Goal: Transaction & Acquisition: Download file/media

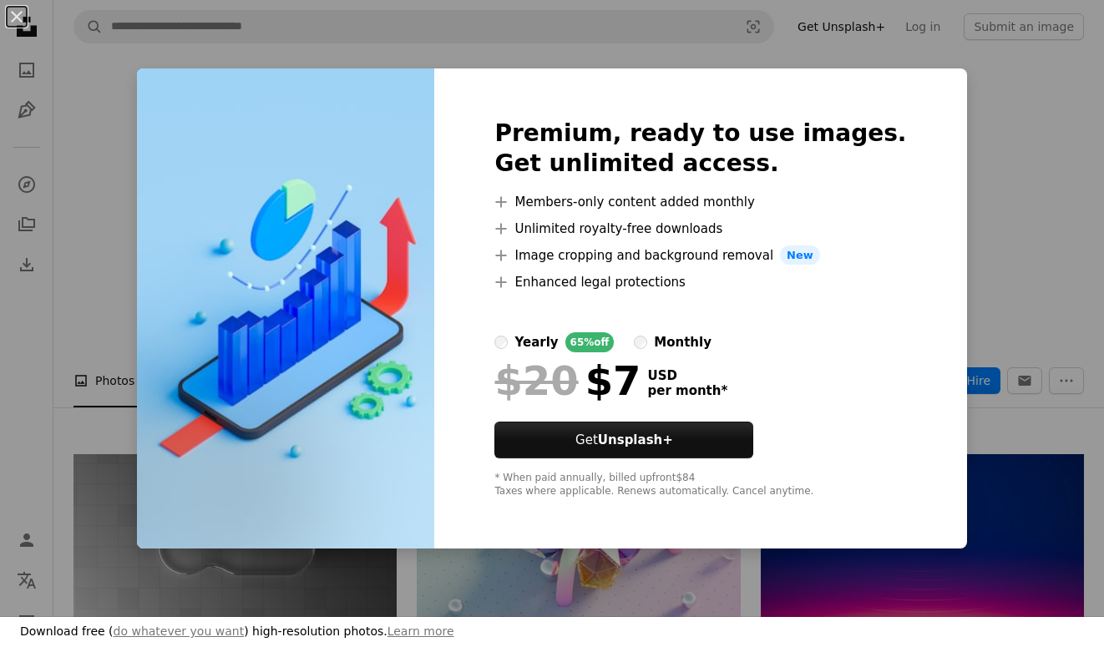
scroll to position [3256, 0]
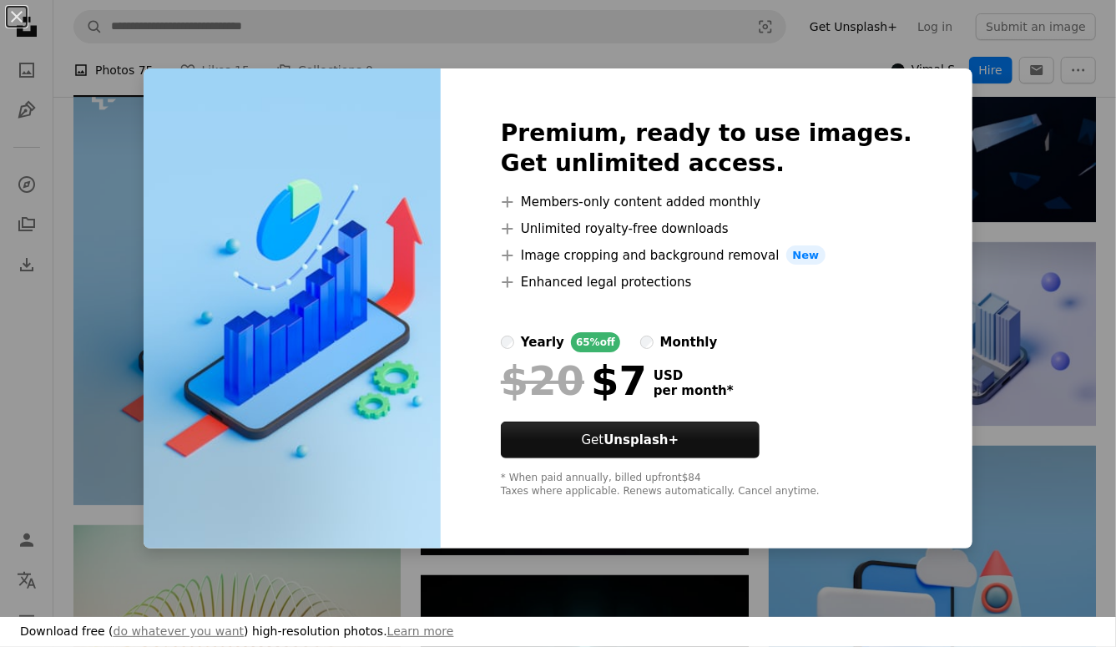
click at [924, 83] on div "Premium, ready to use images. Get unlimited access. A plus sign Members-only co…" at bounding box center [707, 308] width 532 height 481
click at [837, 53] on div "An X shape Premium, ready to use images. Get unlimited access. A plus sign Memb…" at bounding box center [558, 323] width 1116 height 647
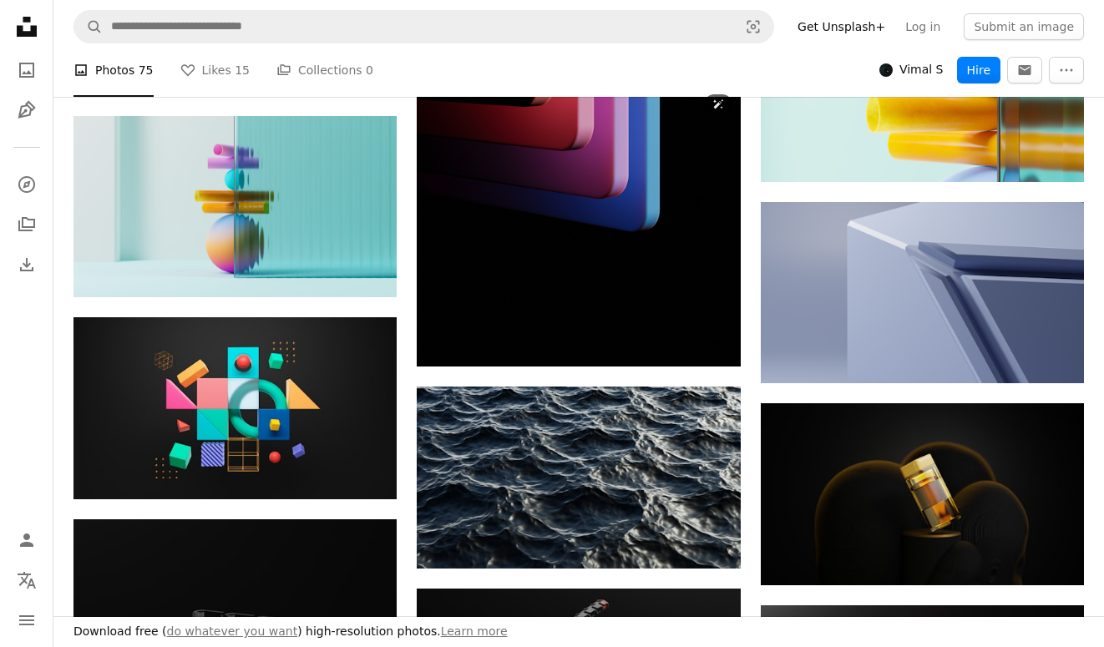
scroll to position [4591, 0]
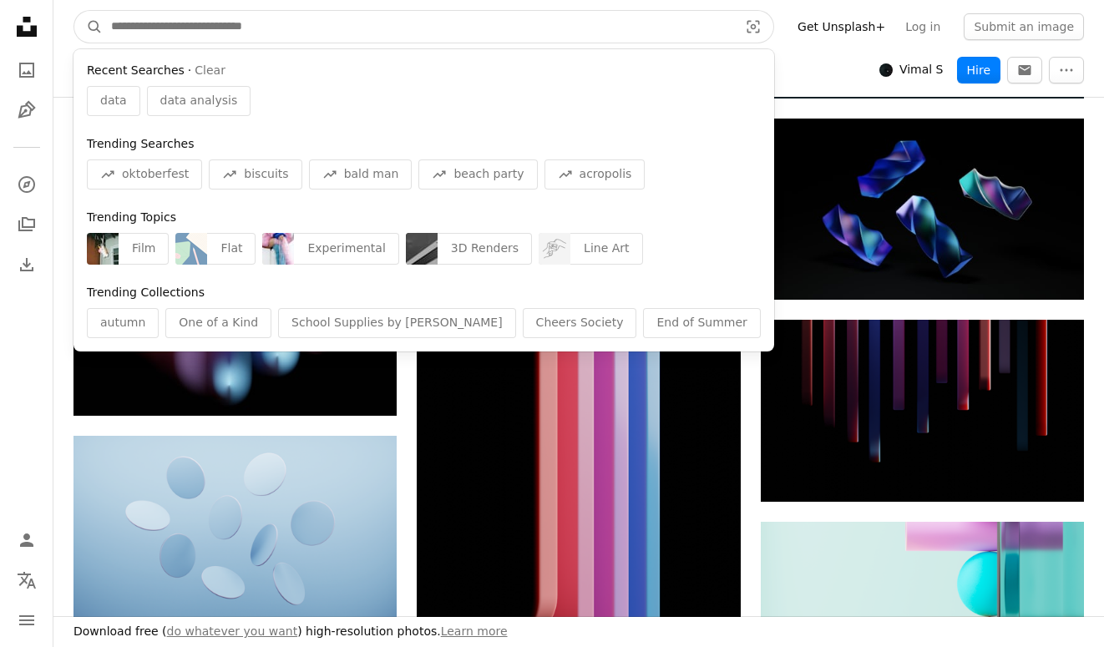
click at [250, 32] on input "Find visuals sitewide" at bounding box center [418, 27] width 630 height 32
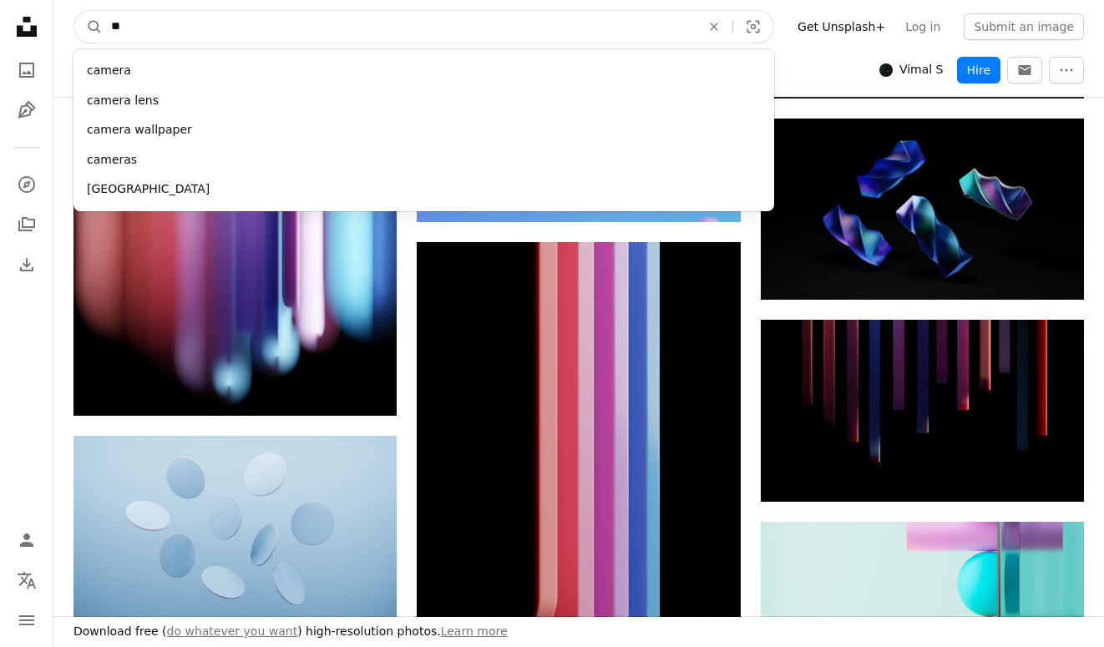
type input "*"
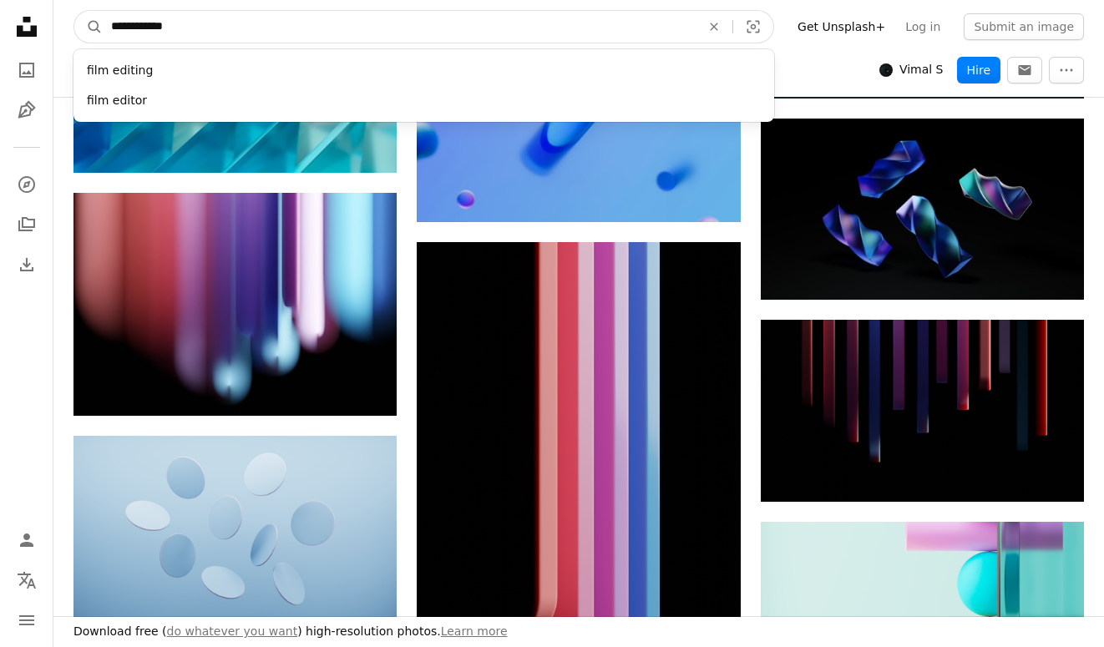
type input "**********"
click at [74, 11] on button "A magnifying glass" at bounding box center [88, 27] width 28 height 32
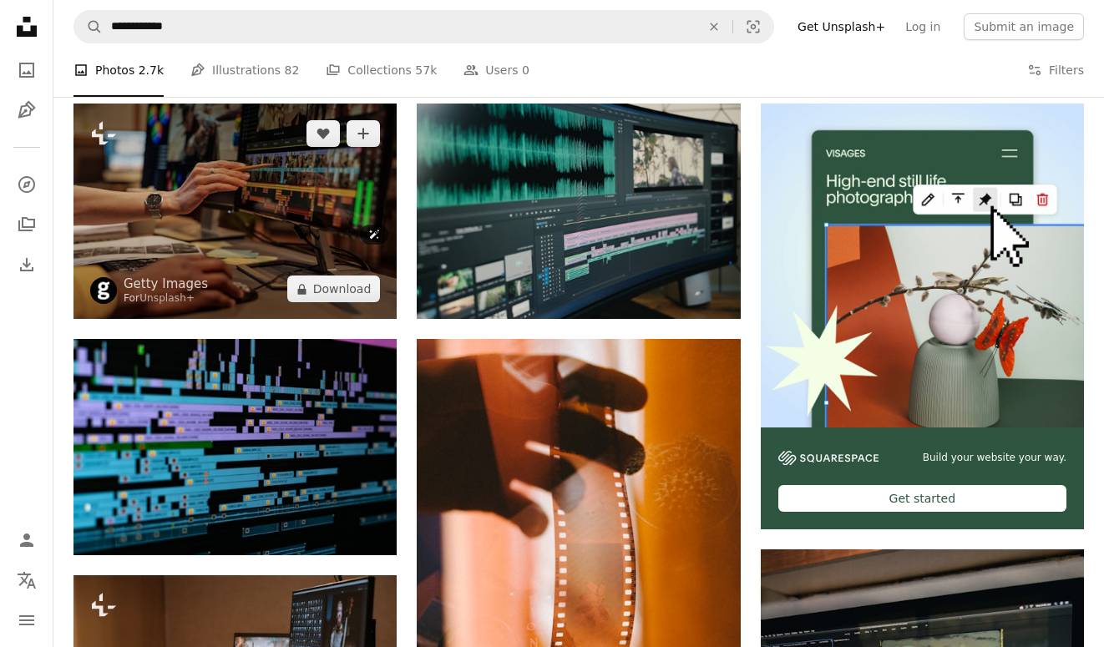
scroll to position [334, 0]
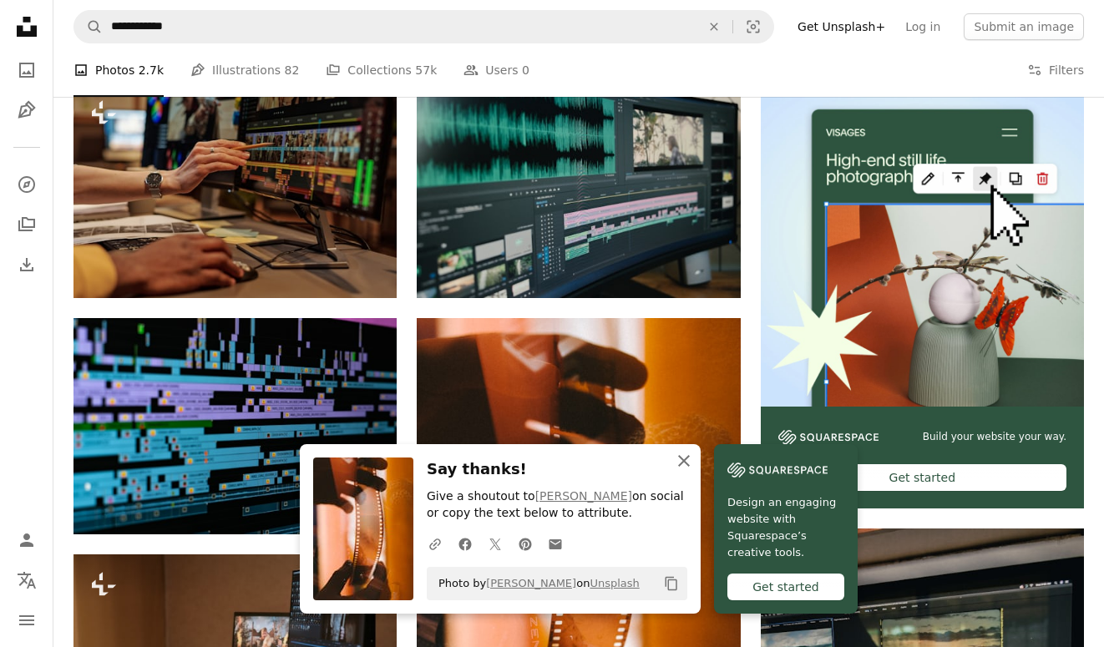
click at [694, 460] on icon "An X shape" at bounding box center [684, 461] width 20 height 20
